Goal: Answer question/provide support

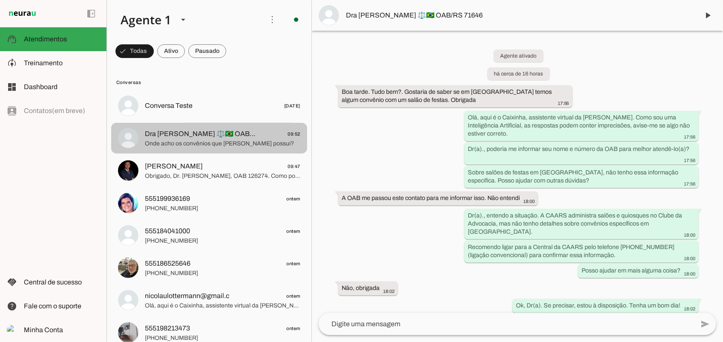
click at [182, 146] on span "Onde acho os convênios que [PERSON_NAME] possui?" at bounding box center [223, 143] width 156 height 9
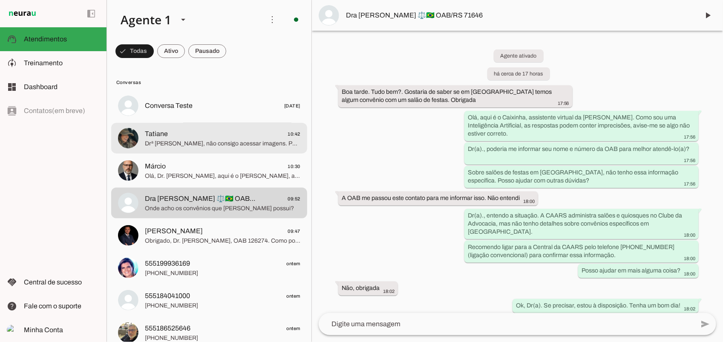
click at [155, 134] on span "Tatiane" at bounding box center [156, 134] width 23 height 10
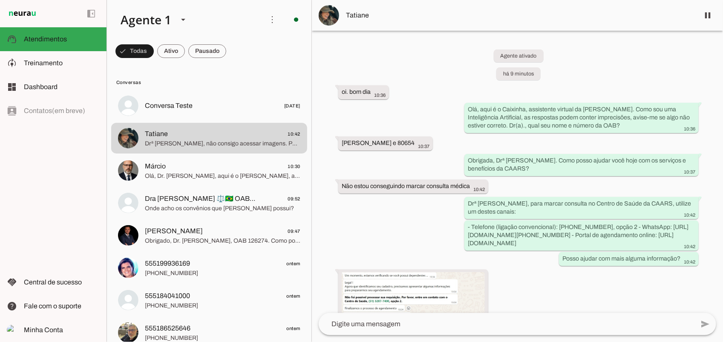
scroll to position [46, 0]
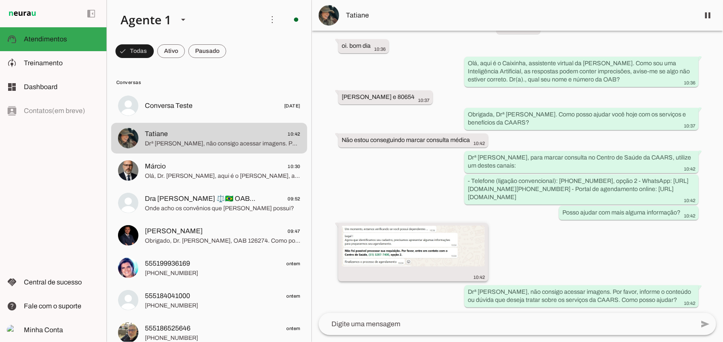
click at [391, 250] on img at bounding box center [413, 245] width 143 height 41
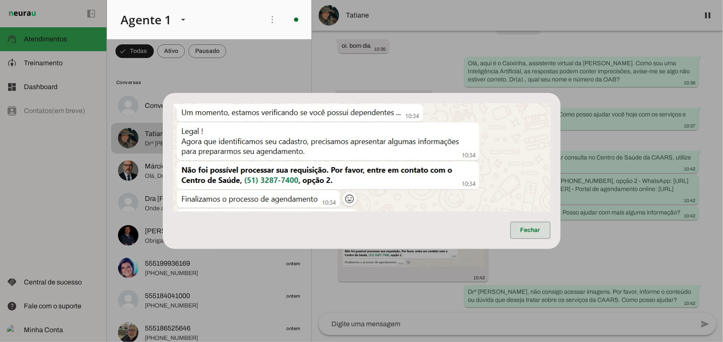
click at [537, 232] on span at bounding box center [531, 230] width 40 height 20
